Goal: Information Seeking & Learning: Learn about a topic

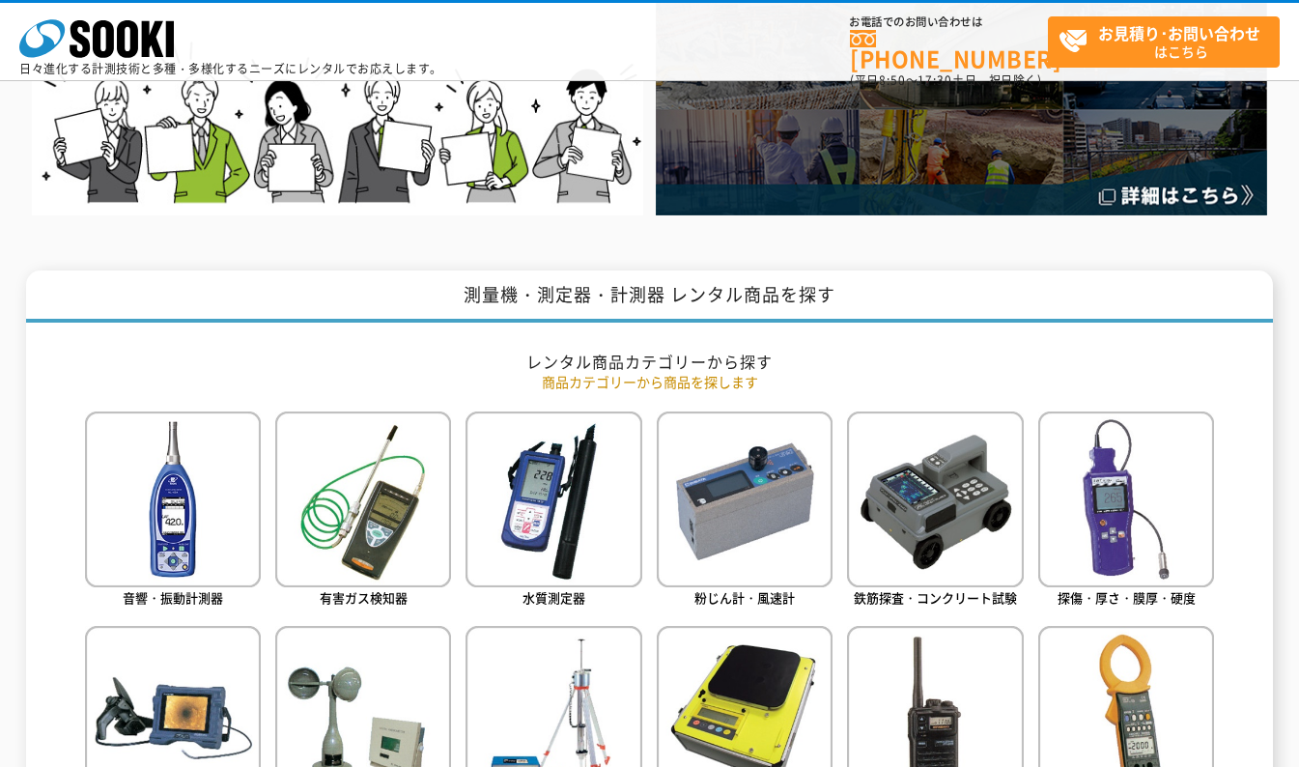
scroll to position [772, 0]
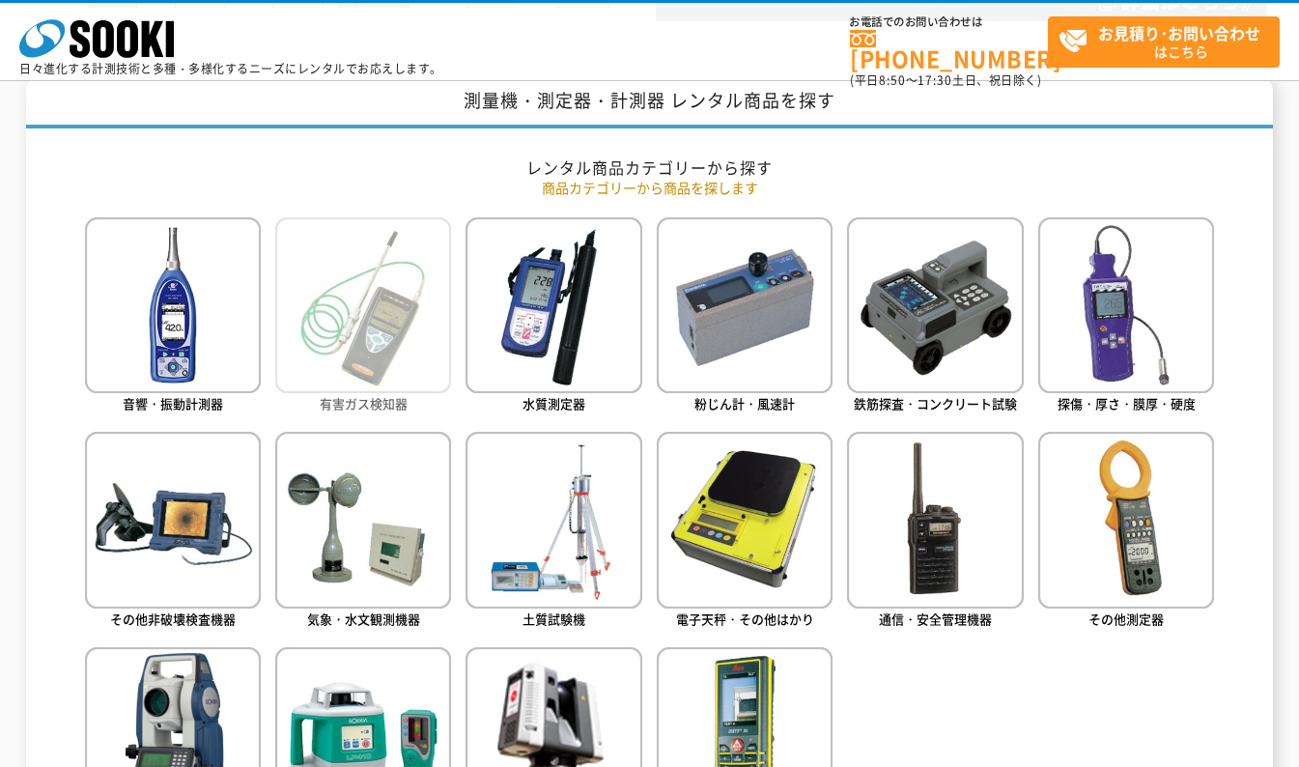
click at [386, 346] on img at bounding box center [363, 305] width 176 height 176
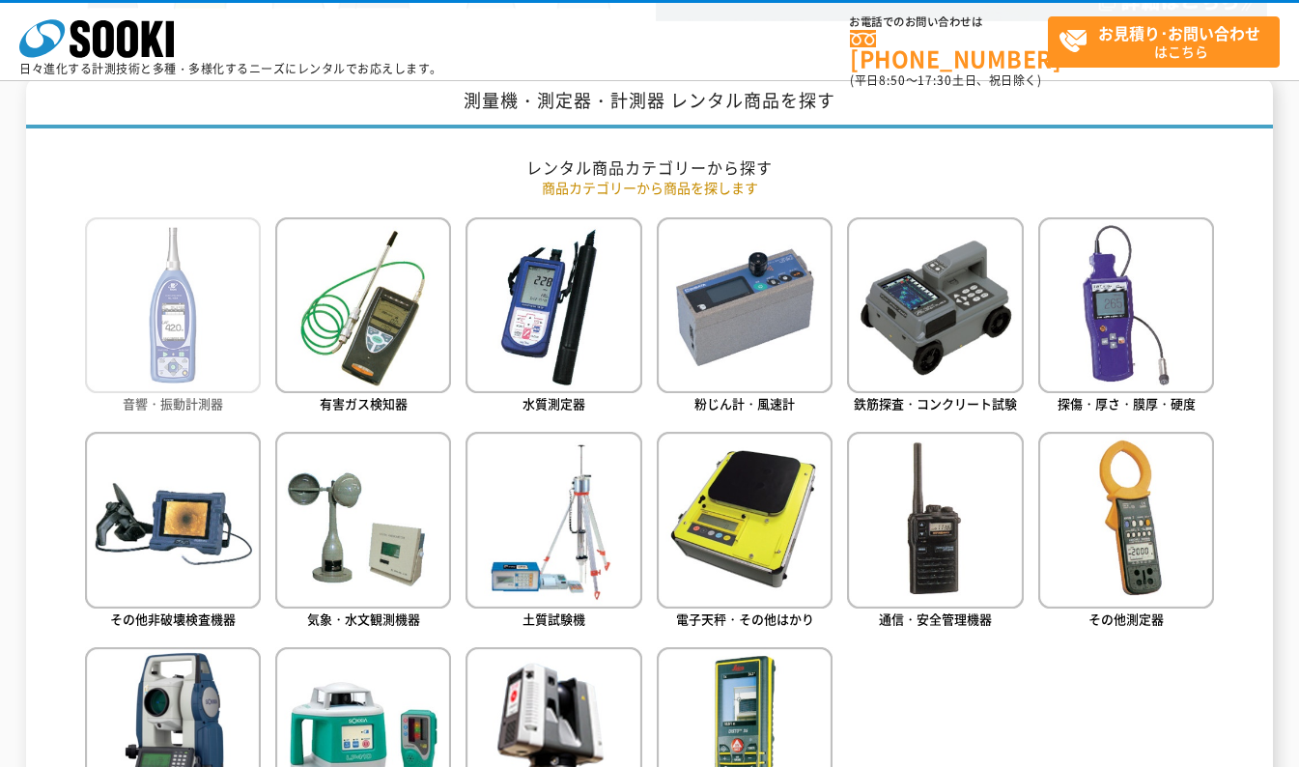
click at [195, 400] on span "音響・振動計測器" at bounding box center [173, 403] width 100 height 18
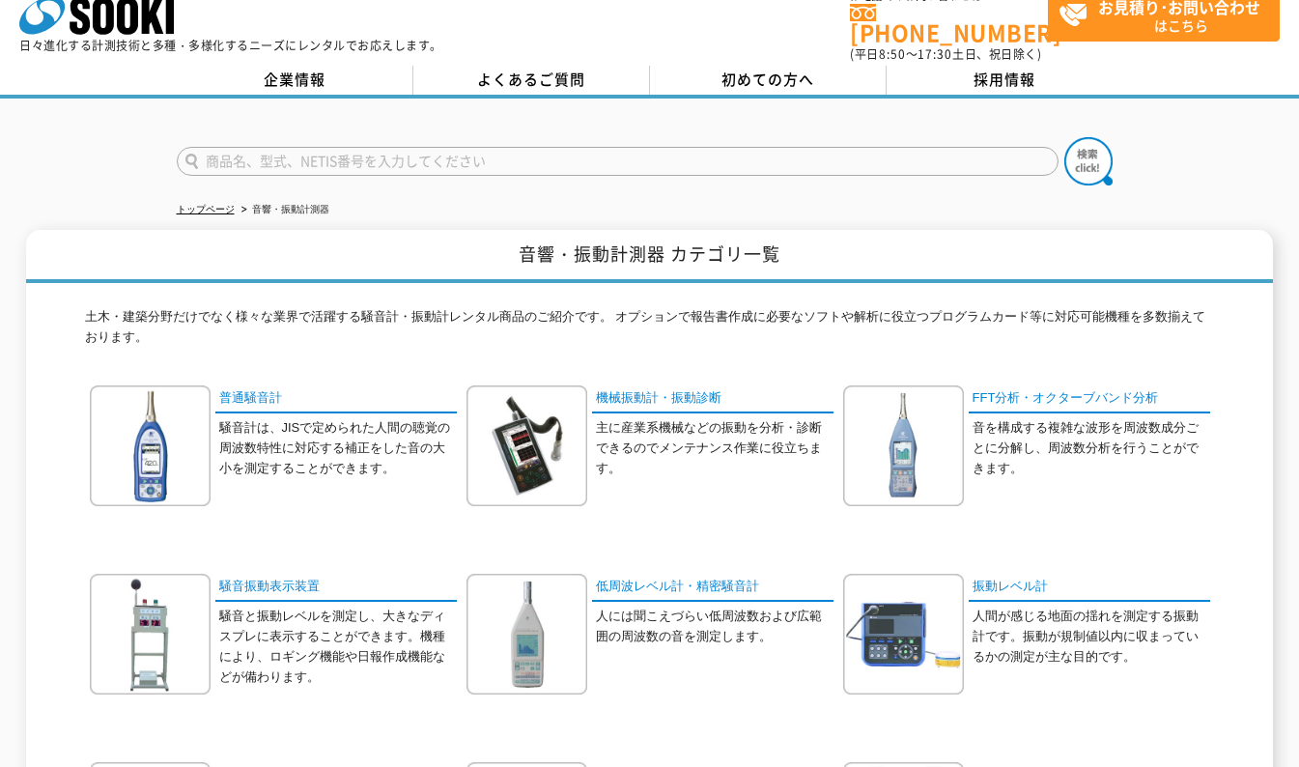
scroll to position [18, 0]
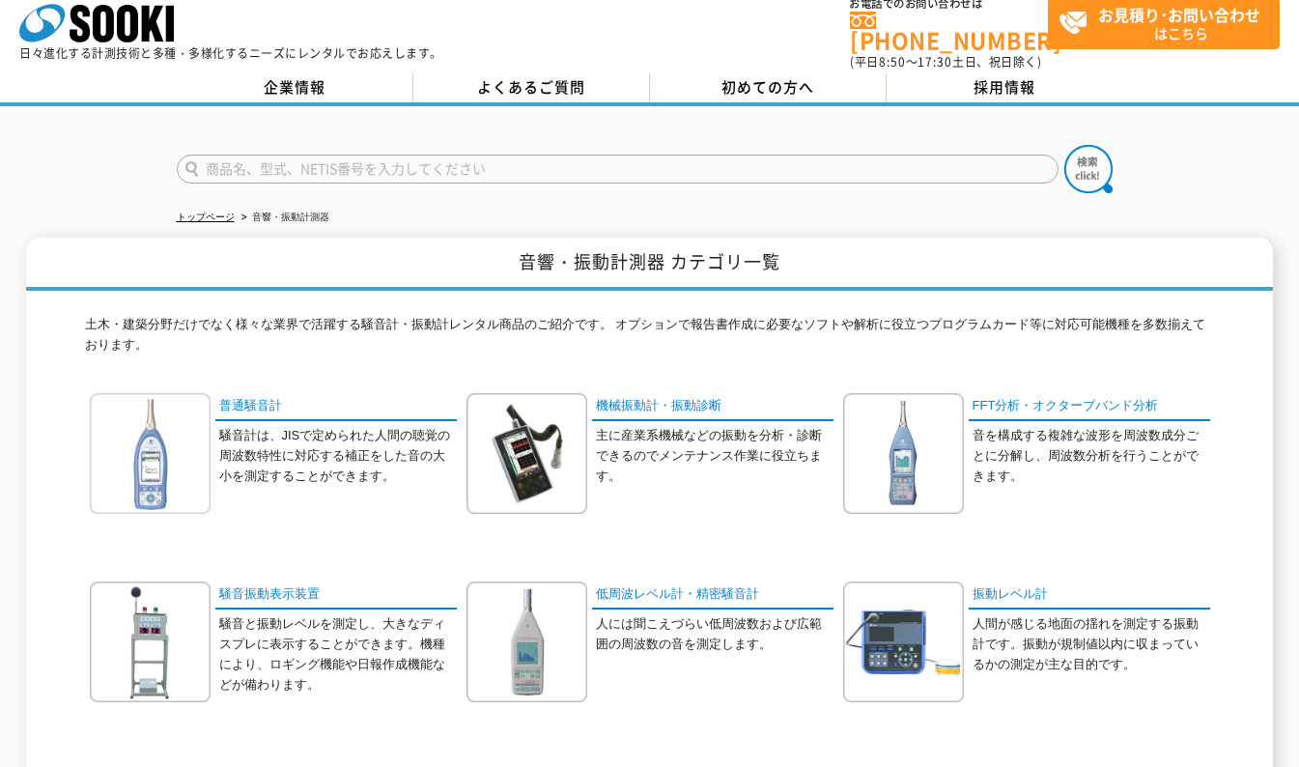
click at [170, 444] on img at bounding box center [150, 453] width 121 height 121
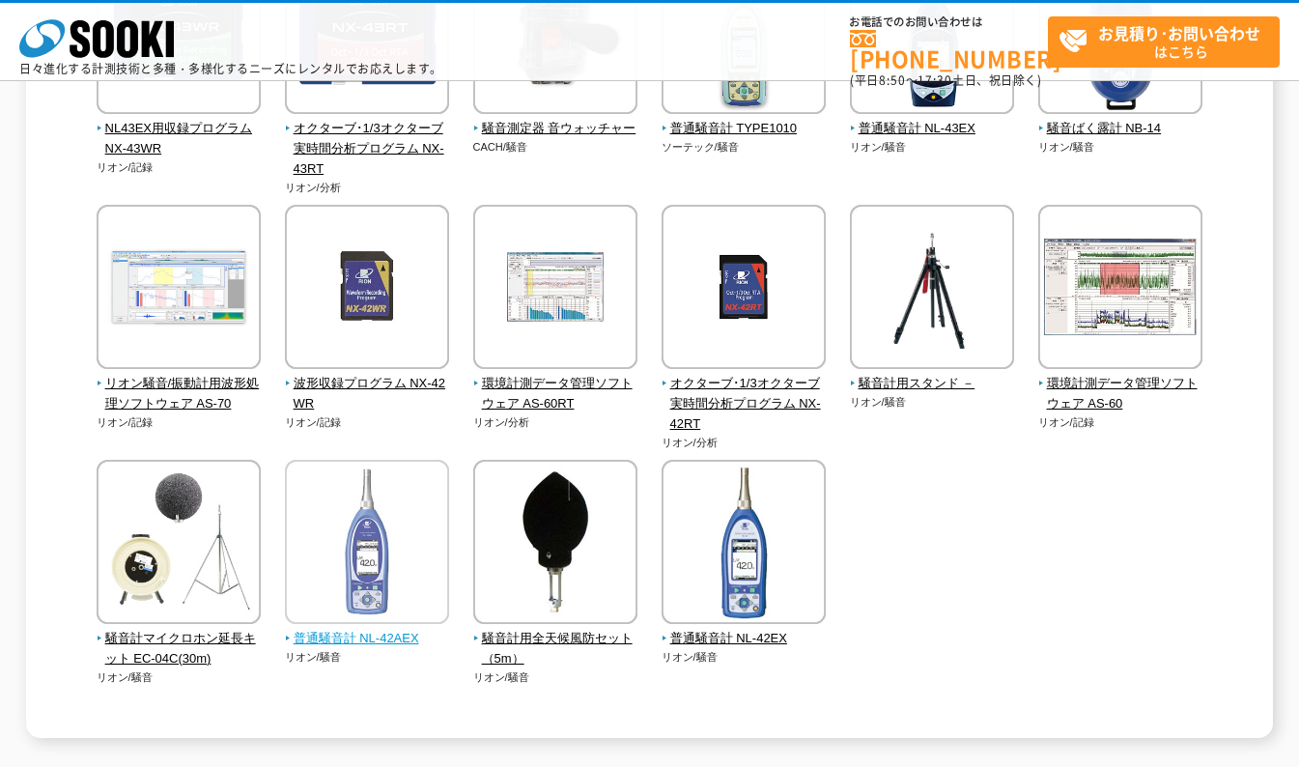
scroll to position [386, 0]
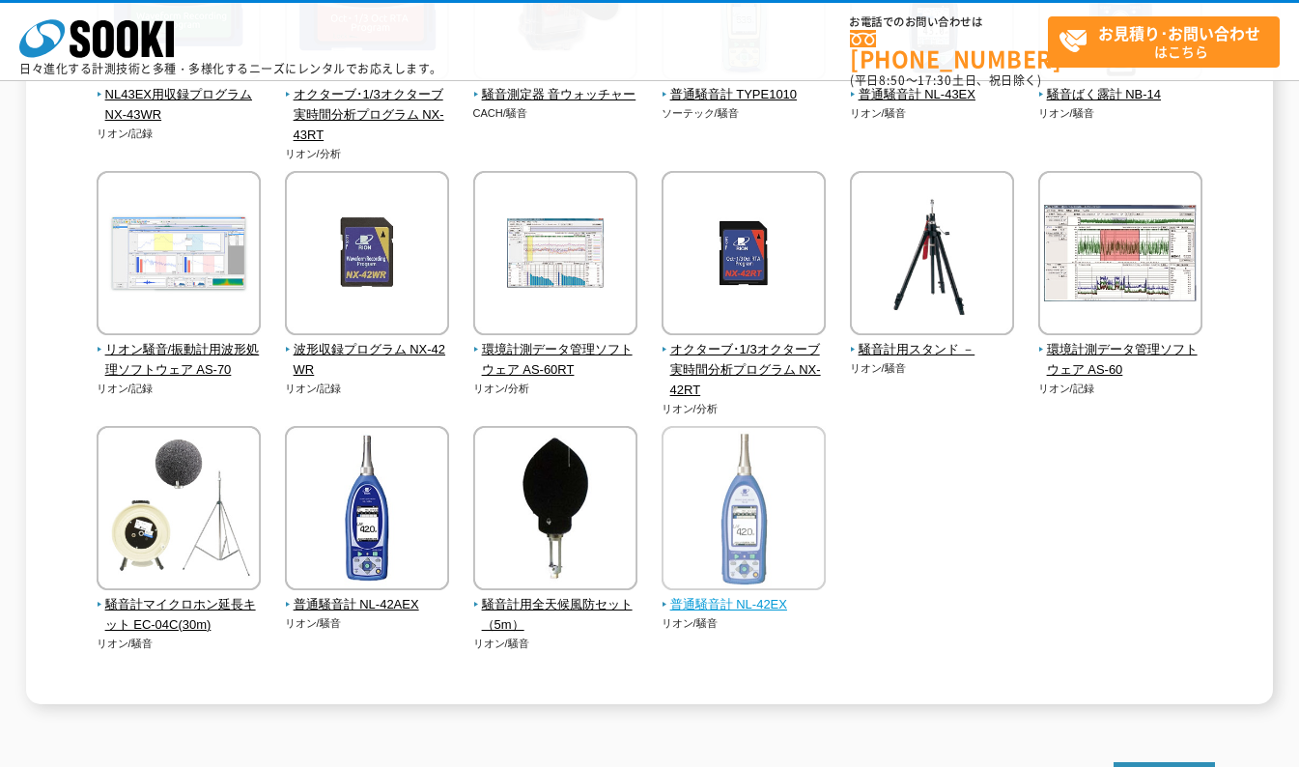
click at [755, 606] on span "普通騒音計 NL-42EX" at bounding box center [743, 605] width 165 height 20
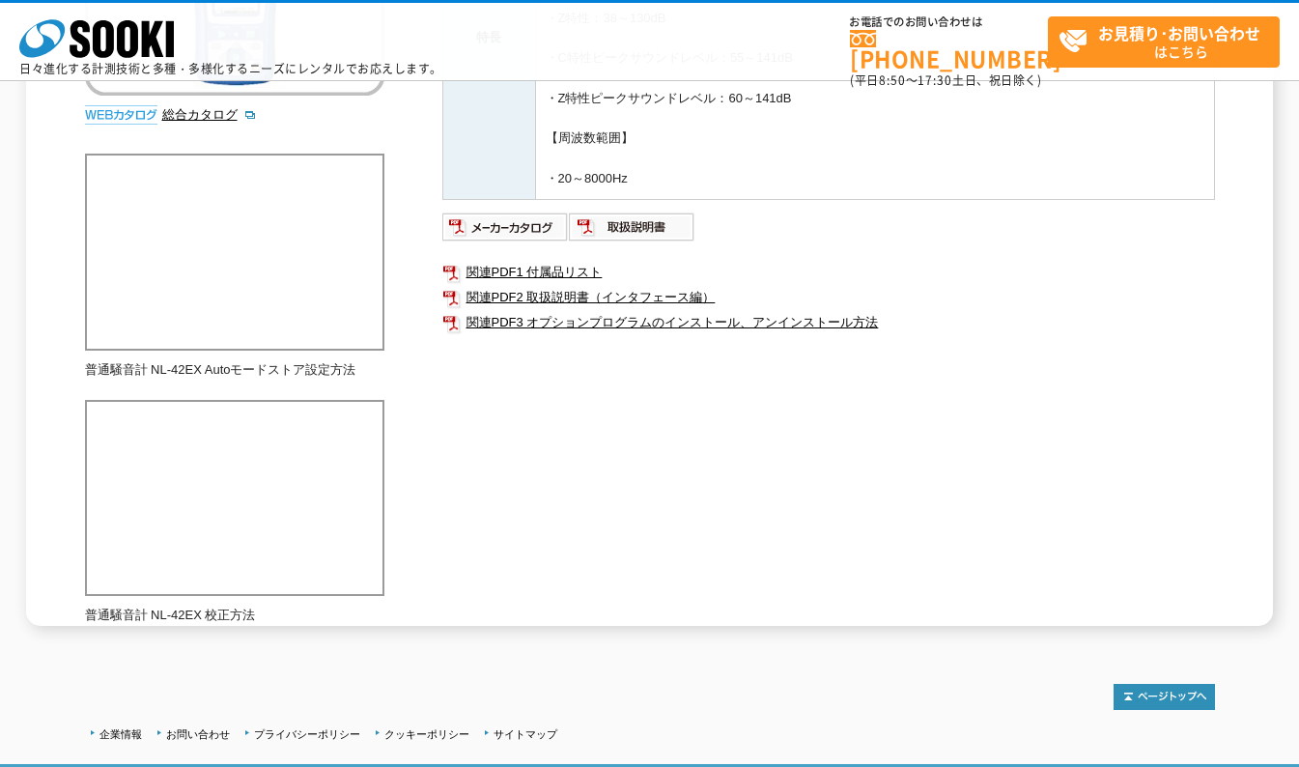
scroll to position [483, 0]
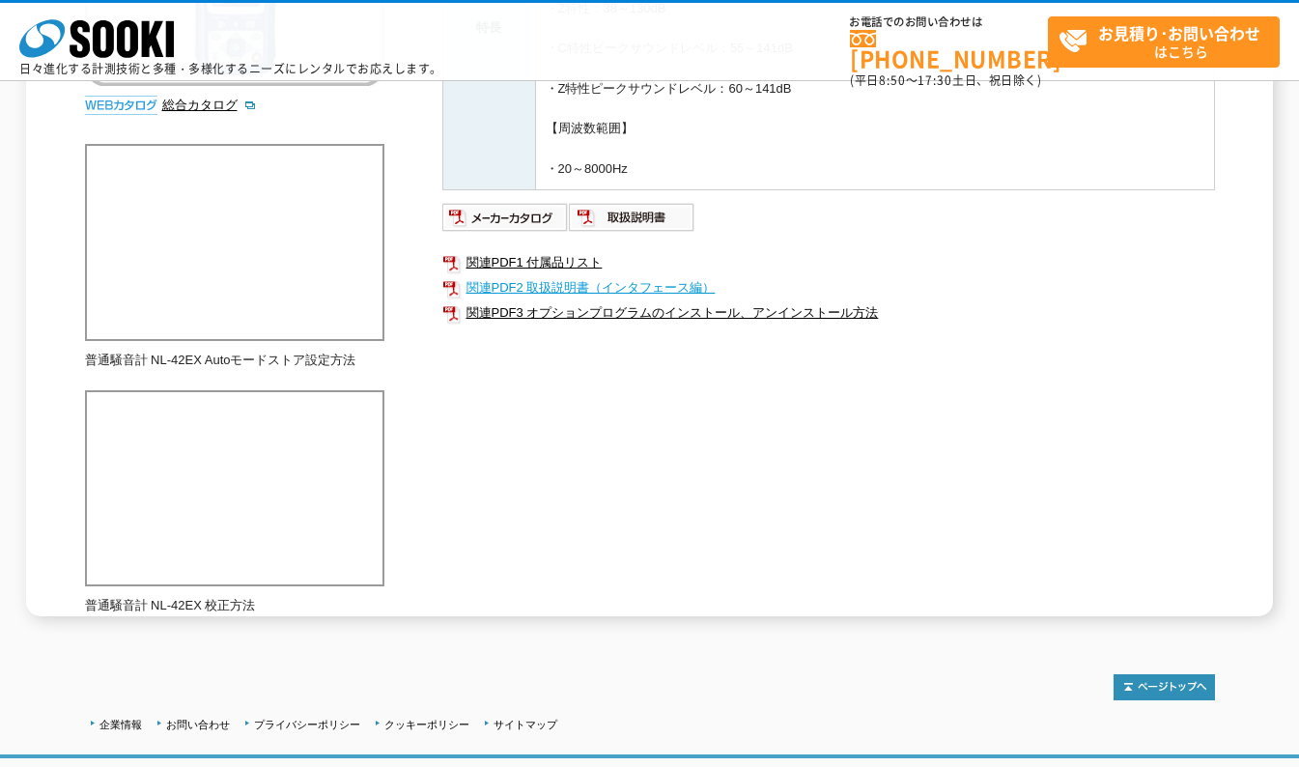
click at [531, 281] on link "関連PDF2 取扱説明書（インタフェース編）" at bounding box center [828, 287] width 772 height 25
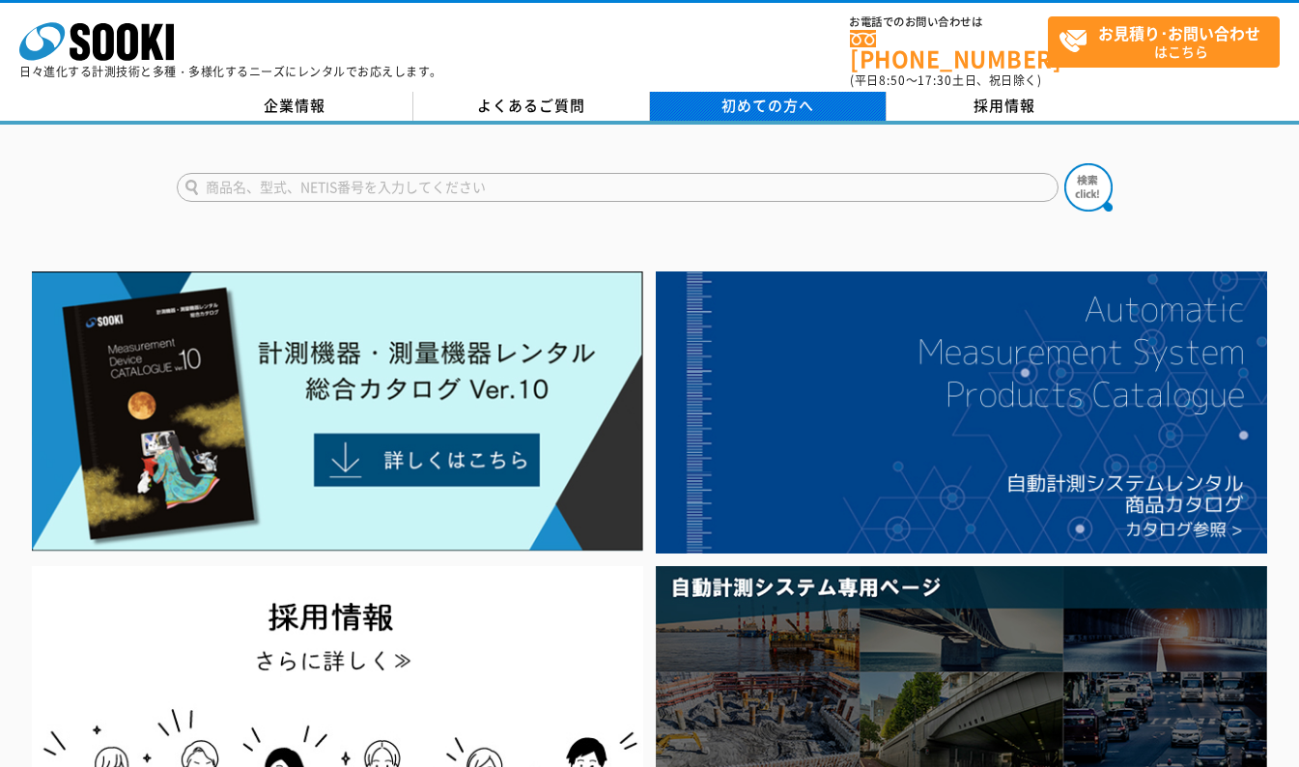
click at [775, 95] on span "初めての方へ" at bounding box center [767, 105] width 93 height 21
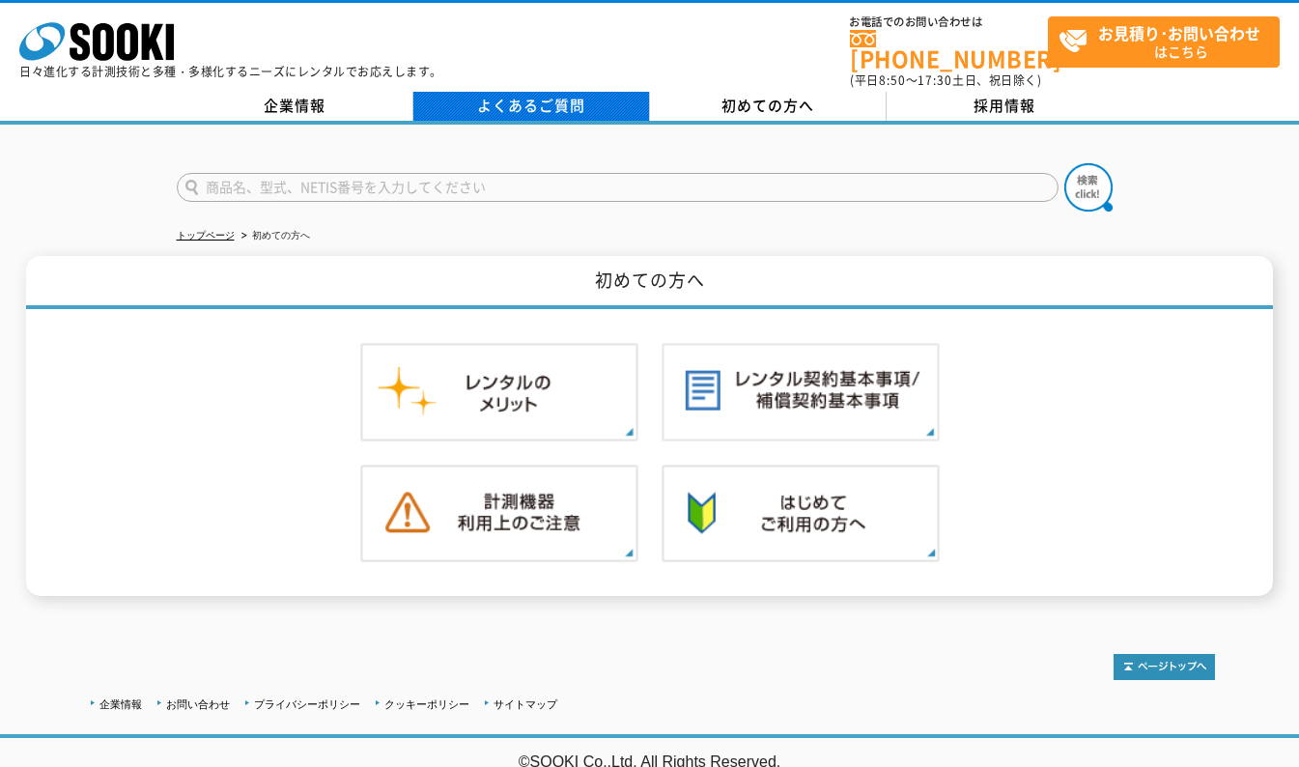
click at [529, 100] on link "よくあるご質問" at bounding box center [531, 106] width 237 height 29
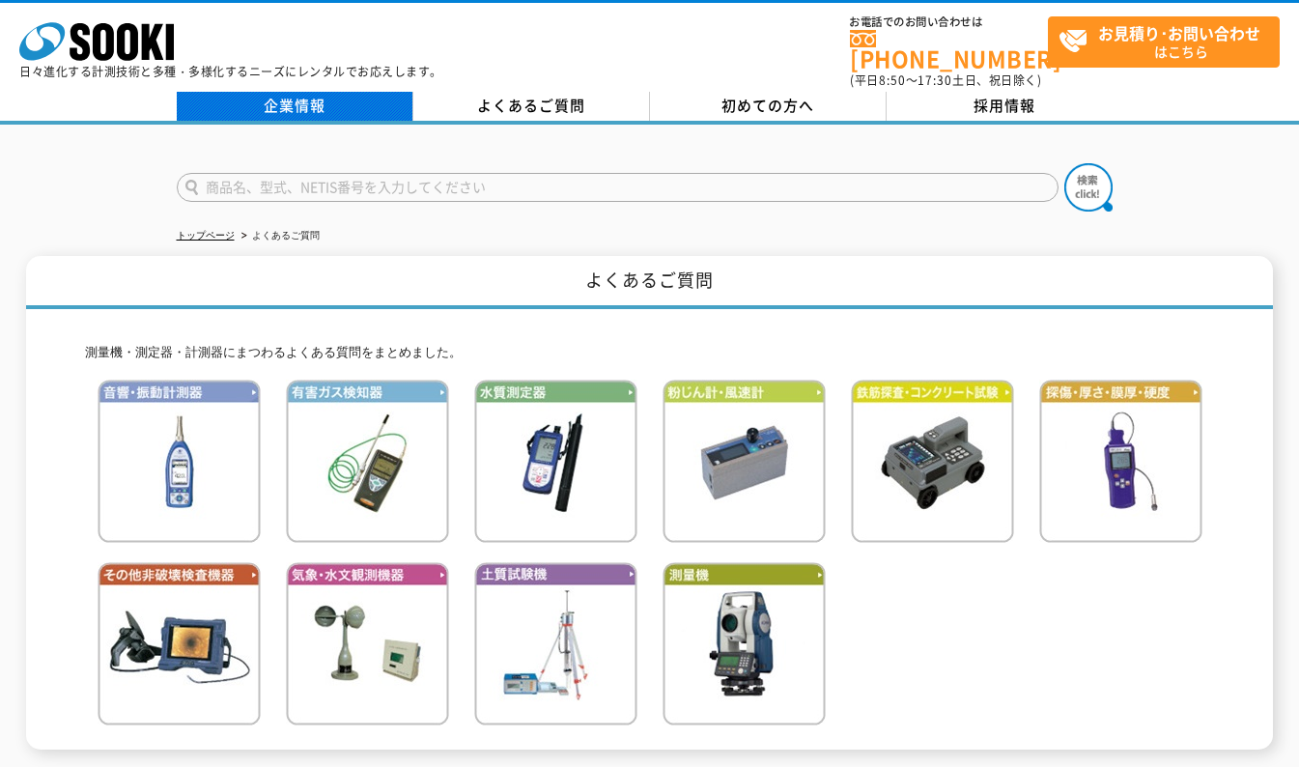
click at [324, 92] on link "企業情報" at bounding box center [295, 106] width 237 height 29
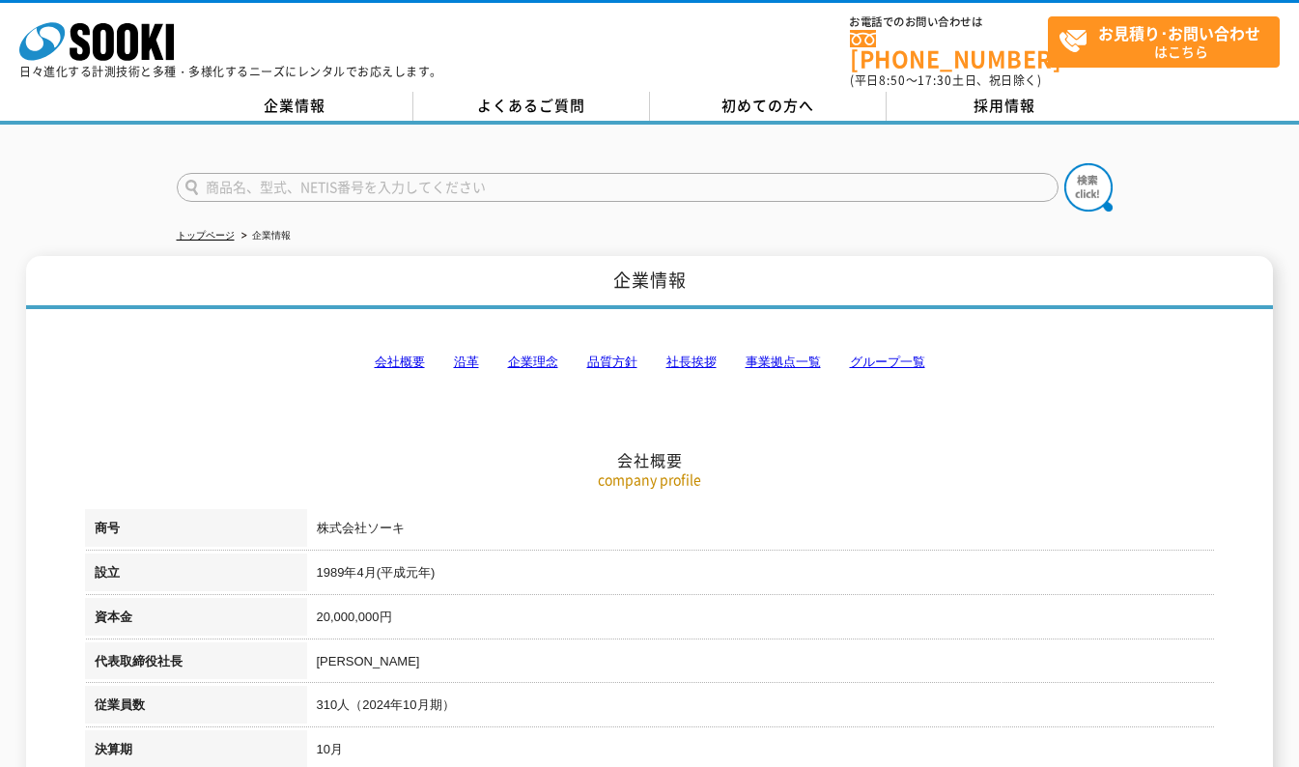
click at [393, 354] on link "会社概要" at bounding box center [400, 361] width 50 height 14
